Goal: Navigation & Orientation: Find specific page/section

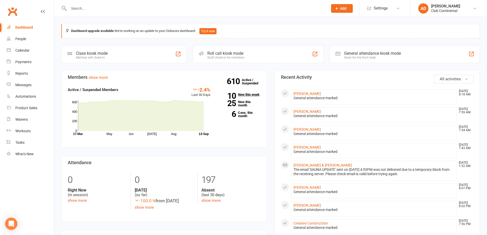
click at [250, 94] on link "10 New this week" at bounding box center [239, 94] width 42 height 3
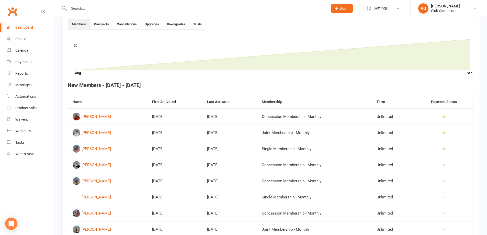
scroll to position [210, 0]
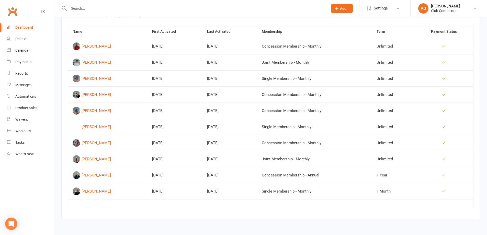
click at [21, 27] on div "Dashboard" at bounding box center [24, 27] width 18 height 4
